Goal: Information Seeking & Learning: Learn about a topic

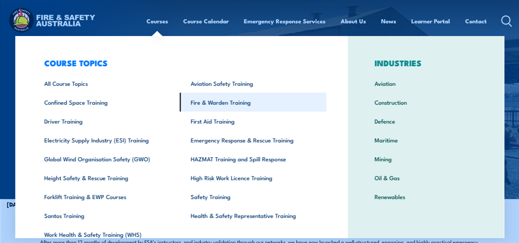
click at [220, 101] on link "Fire & Warden Training" at bounding box center [253, 102] width 147 height 19
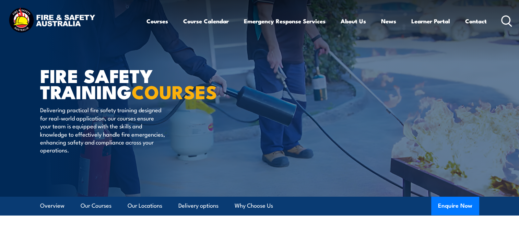
click at [502, 20] on circle at bounding box center [506, 20] width 8 height 8
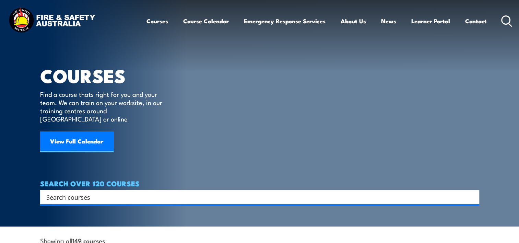
click at [72, 192] on input "Search input" at bounding box center [255, 197] width 418 height 10
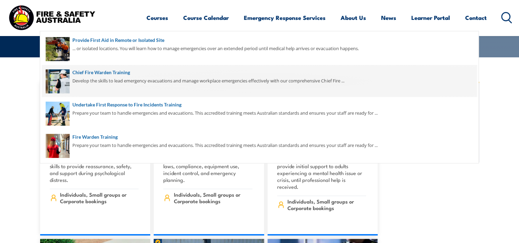
scroll to position [172, 0]
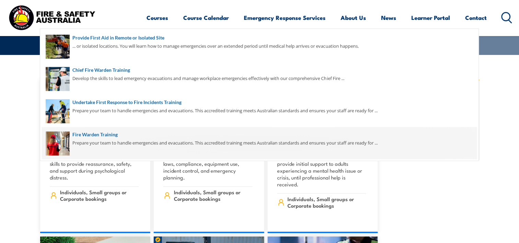
type input "evacuation & Co"
click at [145, 146] on span at bounding box center [259, 143] width 435 height 32
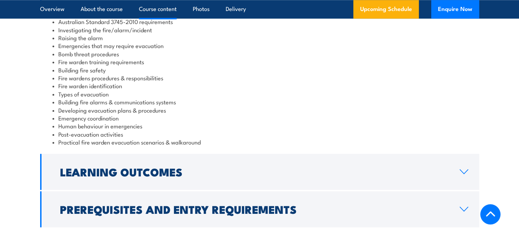
scroll to position [858, 0]
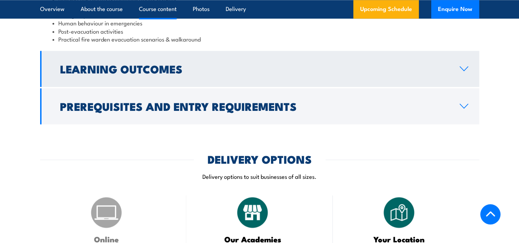
click at [422, 64] on h2 "Learning Outcomes" at bounding box center [254, 69] width 389 height 10
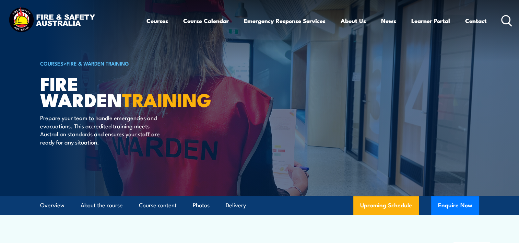
scroll to position [0, 0]
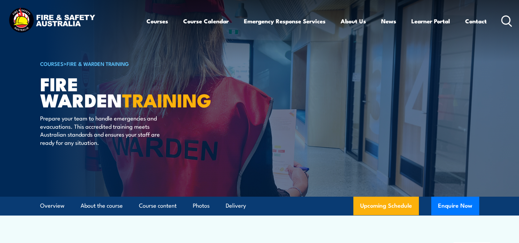
click at [505, 19] on icon at bounding box center [507, 20] width 11 height 11
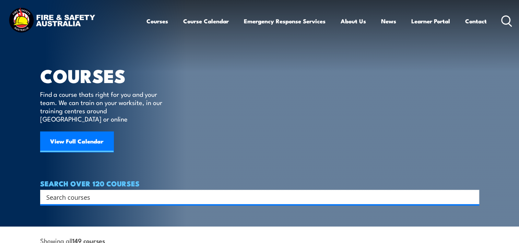
click at [125, 192] on input "Search input" at bounding box center [255, 197] width 418 height 10
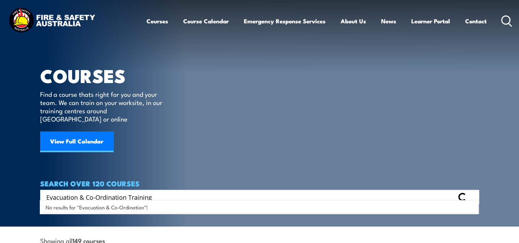
type input "Evacuation & Co-Ordination Training"
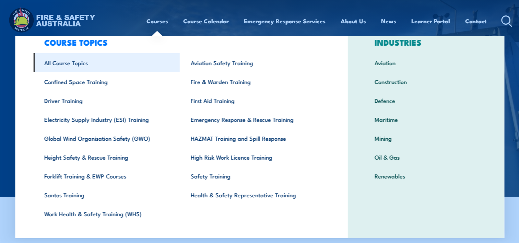
scroll to position [32, 0]
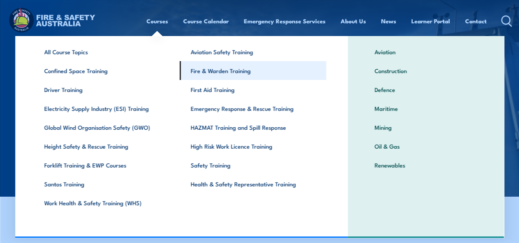
click at [219, 73] on link "Fire & Warden Training" at bounding box center [253, 70] width 147 height 19
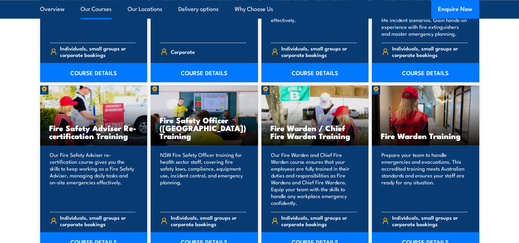
scroll to position [961, 0]
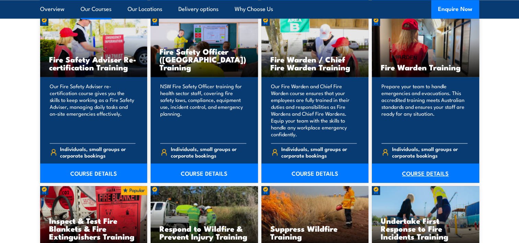
click at [430, 170] on link "COURSE DETAILS" at bounding box center [425, 172] width 107 height 19
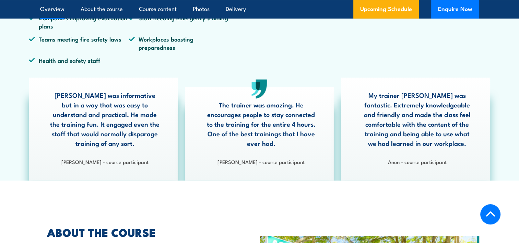
scroll to position [103, 0]
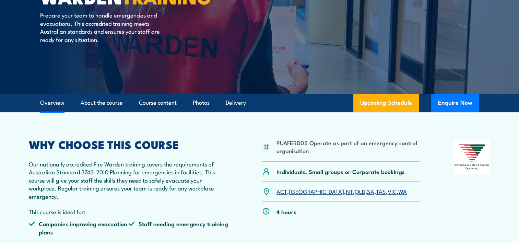
click at [49, 101] on link "Overview" at bounding box center [52, 103] width 24 height 18
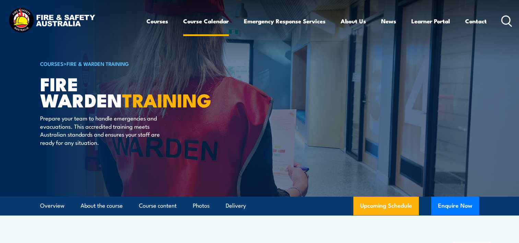
click at [211, 19] on link "Course Calendar" at bounding box center [206, 21] width 46 height 18
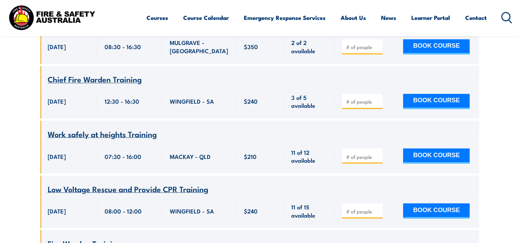
scroll to position [3811, 0]
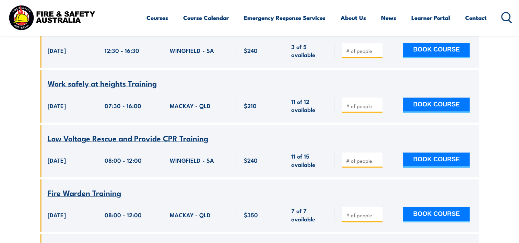
click at [95, 186] on span "Fire Warden Training" at bounding box center [84, 192] width 73 height 12
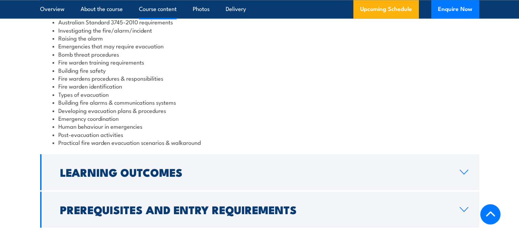
scroll to position [790, 0]
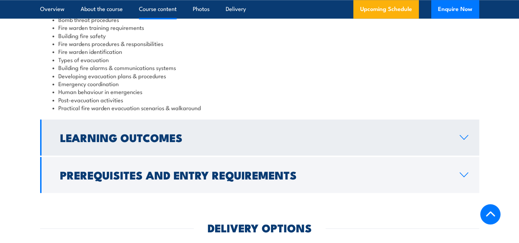
click at [328, 148] on link "Learning Outcomes" at bounding box center [259, 137] width 439 height 36
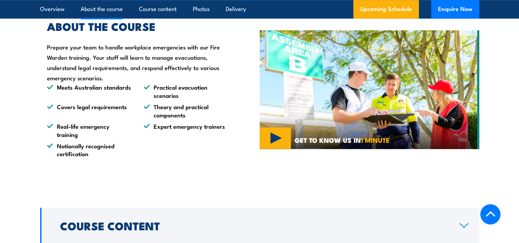
scroll to position [563, 0]
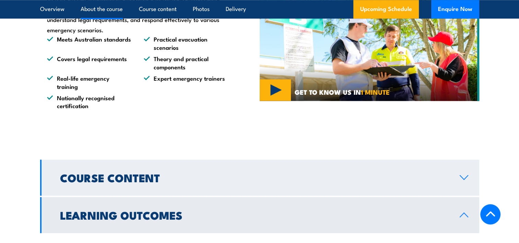
click at [299, 180] on h2 "Course Content" at bounding box center [254, 178] width 389 height 10
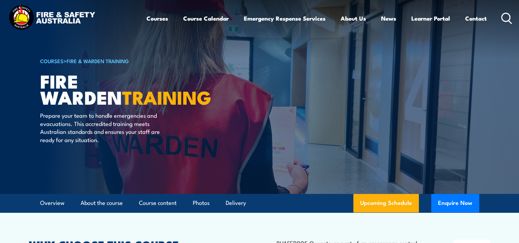
scroll to position [0, 0]
